Goal: Check status: Check status

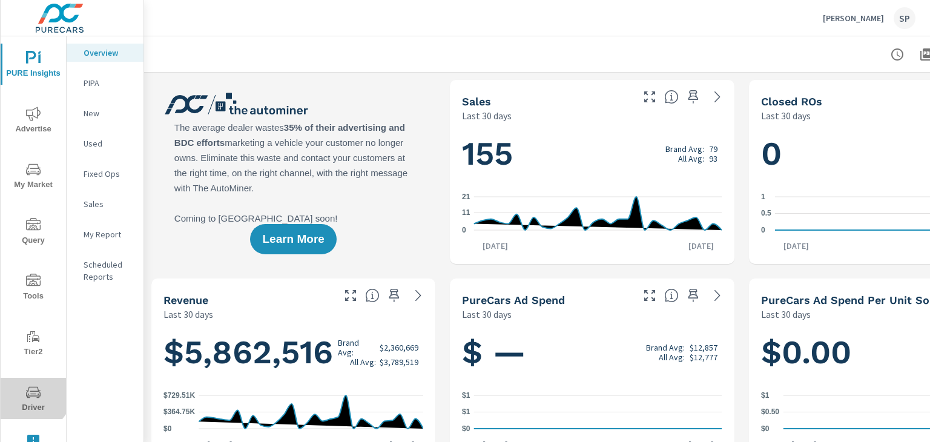
click at [29, 390] on icon "nav menu" at bounding box center [33, 392] width 15 height 15
click at [30, 395] on icon "nav menu" at bounding box center [33, 392] width 15 height 12
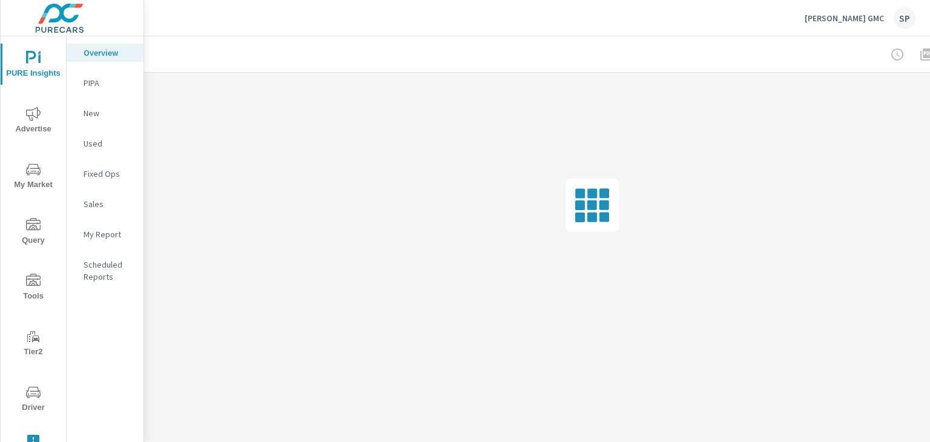
click at [30, 395] on icon "nav menu" at bounding box center [33, 392] width 15 height 12
click at [22, 398] on span "Driver" at bounding box center [33, 400] width 58 height 30
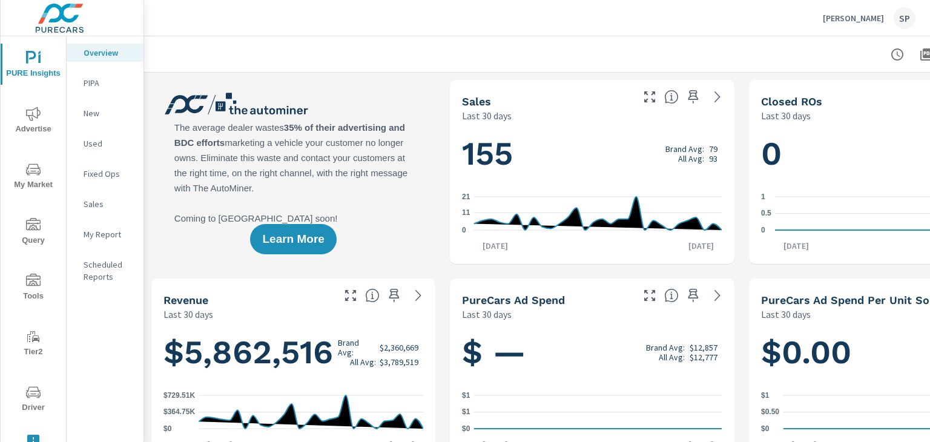
drag, startPoint x: 23, startPoint y: 391, endPoint x: 105, endPoint y: 401, distance: 82.4
click at [26, 392] on icon "nav menu" at bounding box center [33, 392] width 15 height 15
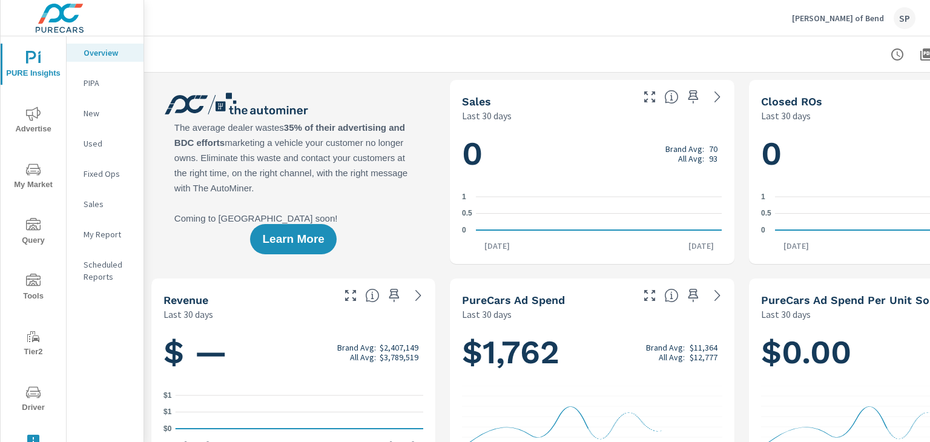
click at [30, 395] on icon "nav menu" at bounding box center [33, 392] width 15 height 12
